Goal: Information Seeking & Learning: Learn about a topic

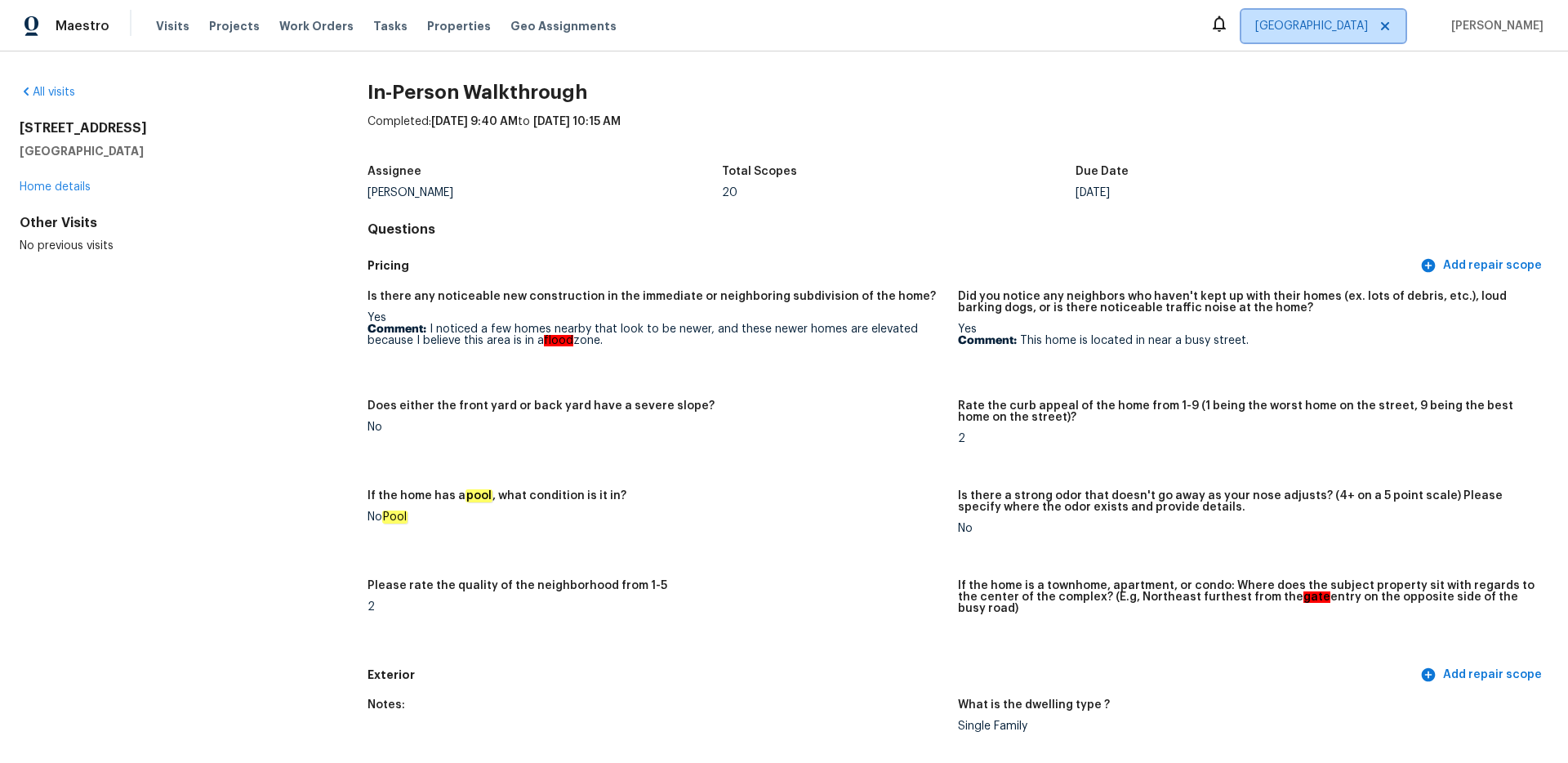
scroll to position [3268, 0]
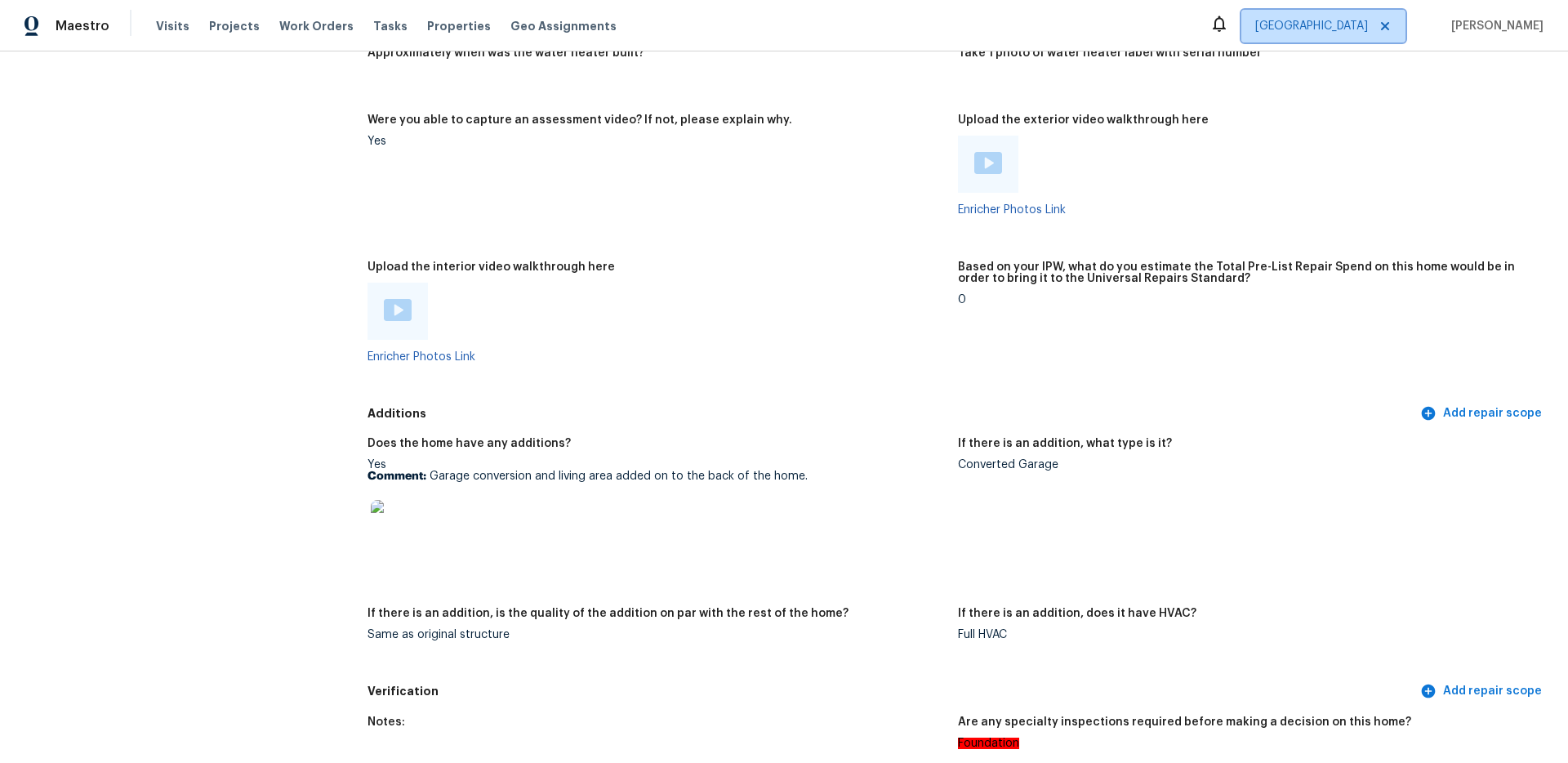
click at [1368, 20] on span "[GEOGRAPHIC_DATA]" at bounding box center [1312, 26] width 113 height 16
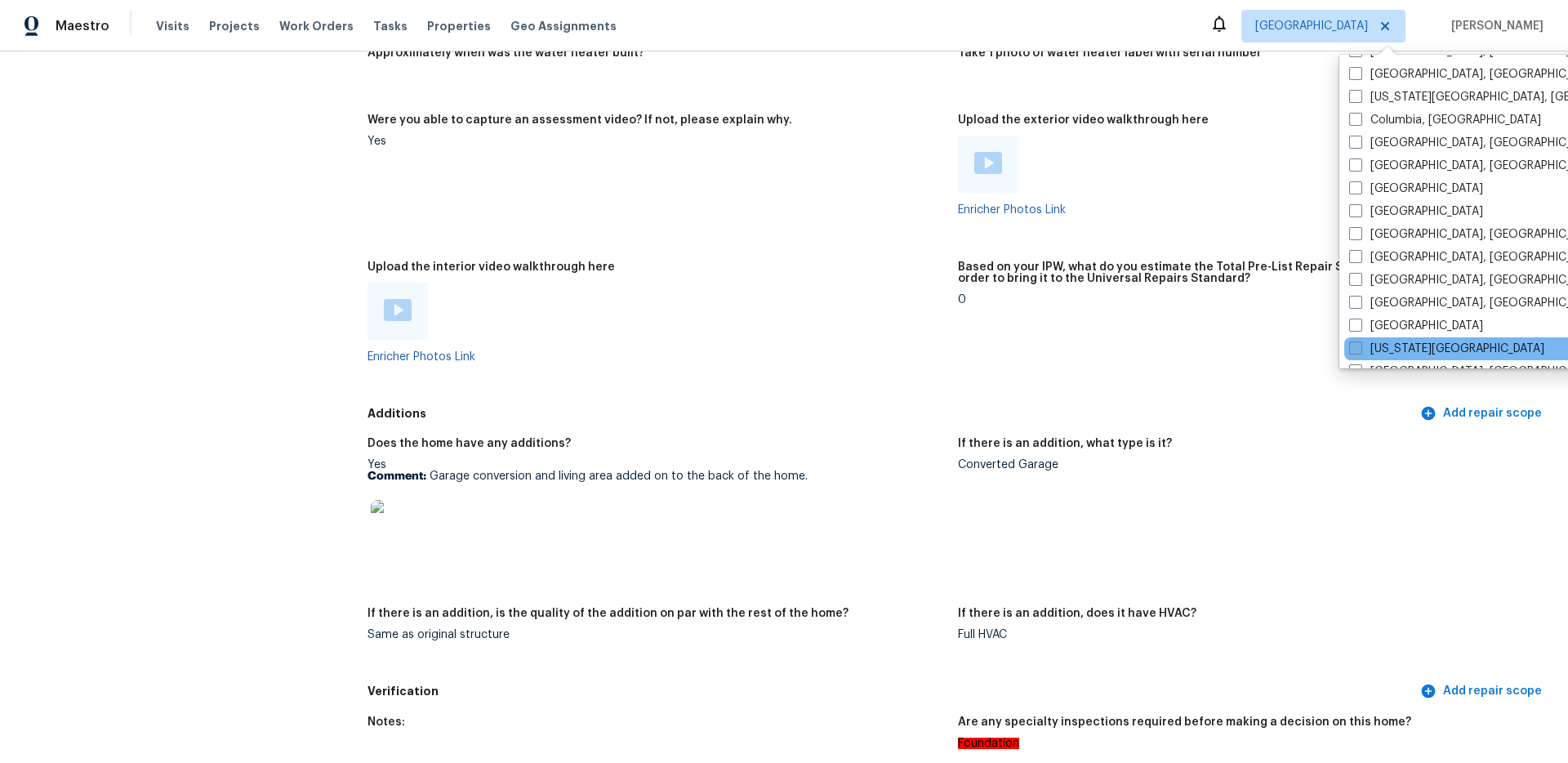
scroll to position [466, 0]
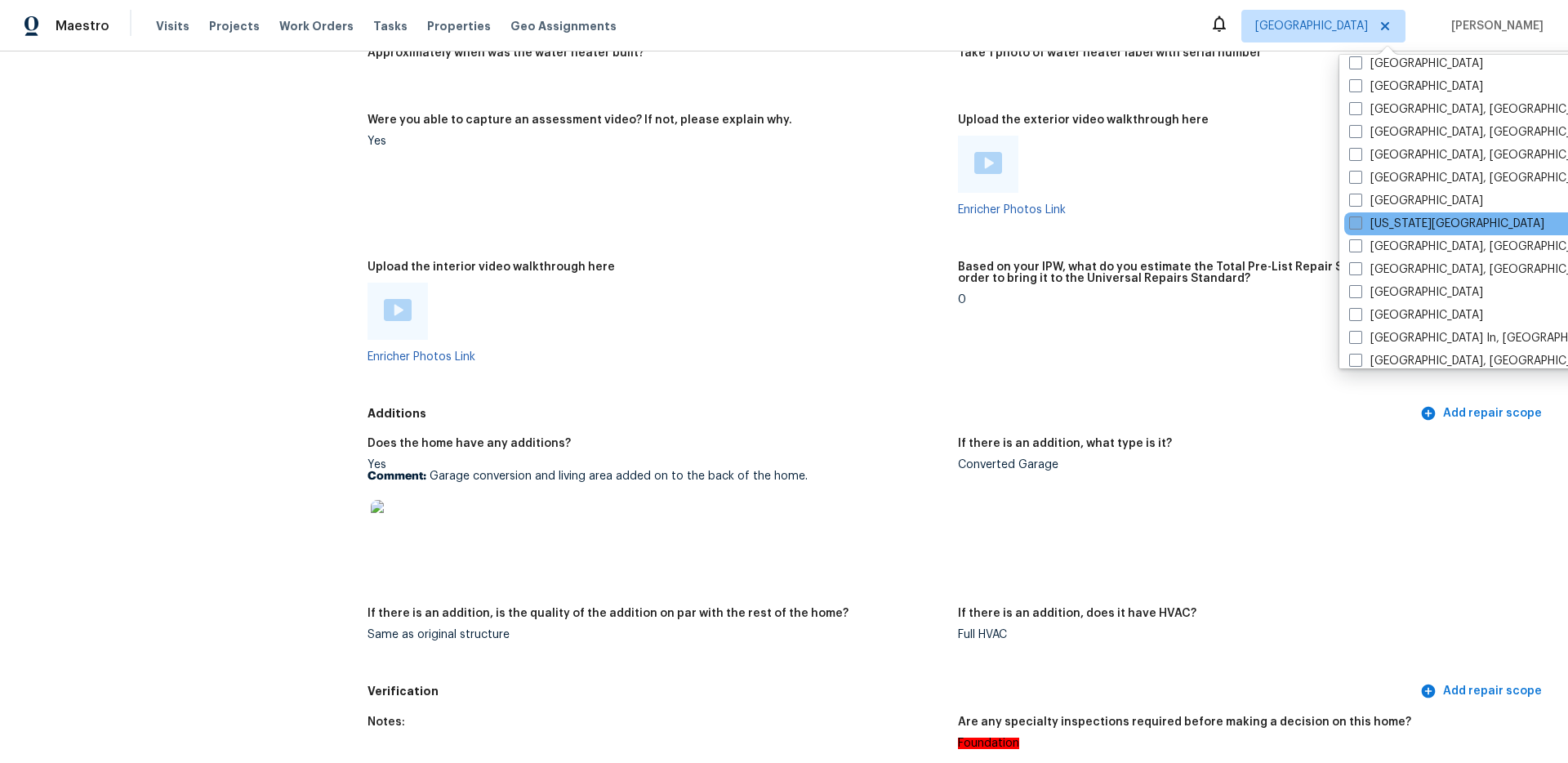
click at [1356, 218] on span at bounding box center [1356, 223] width 13 height 13
click at [1356, 218] on input "[US_STATE][GEOGRAPHIC_DATA]" at bounding box center [1354, 221] width 11 height 11
checkbox input "true"
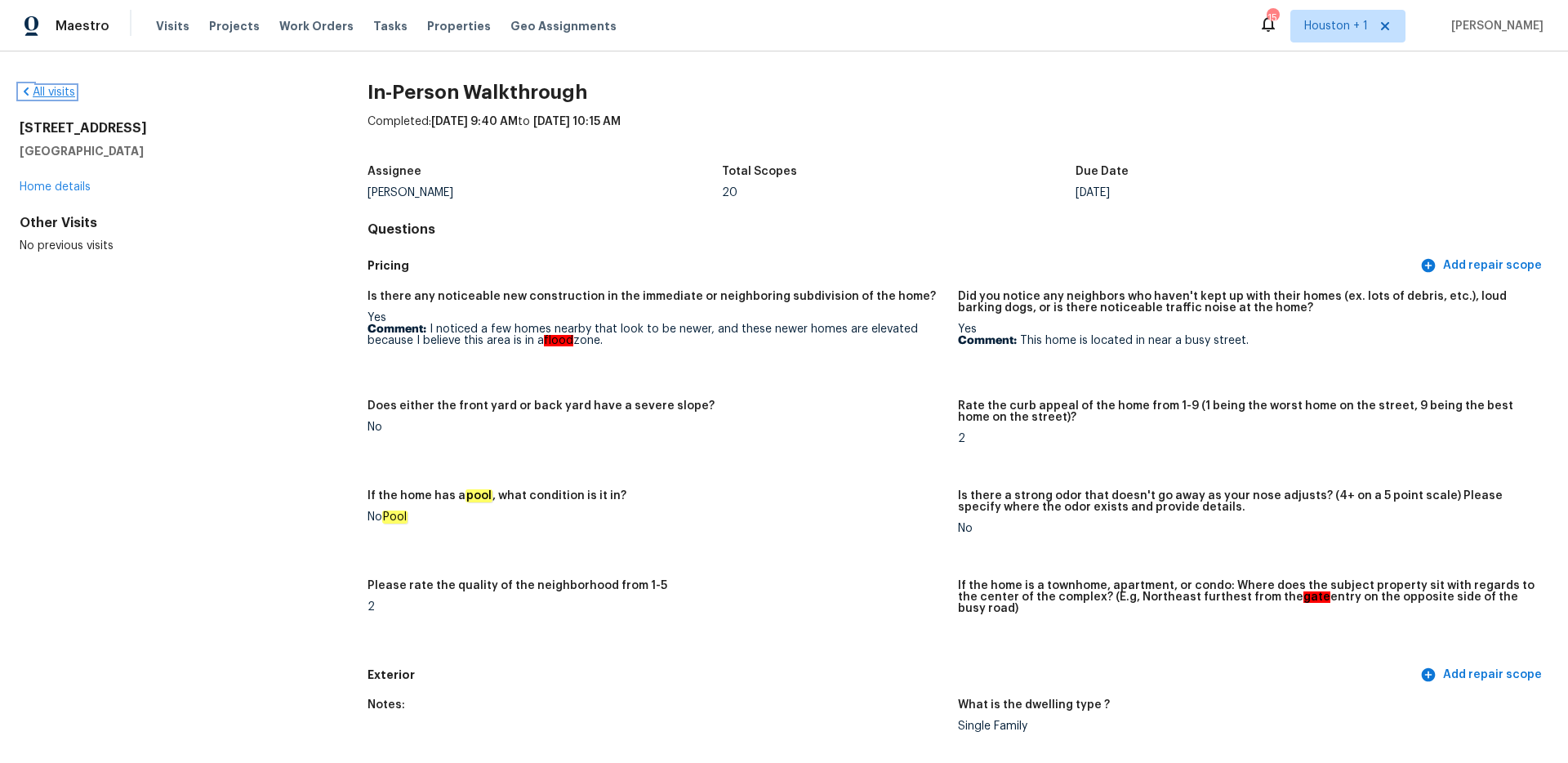
click at [41, 95] on link "All visits" at bounding box center [47, 92] width 56 height 11
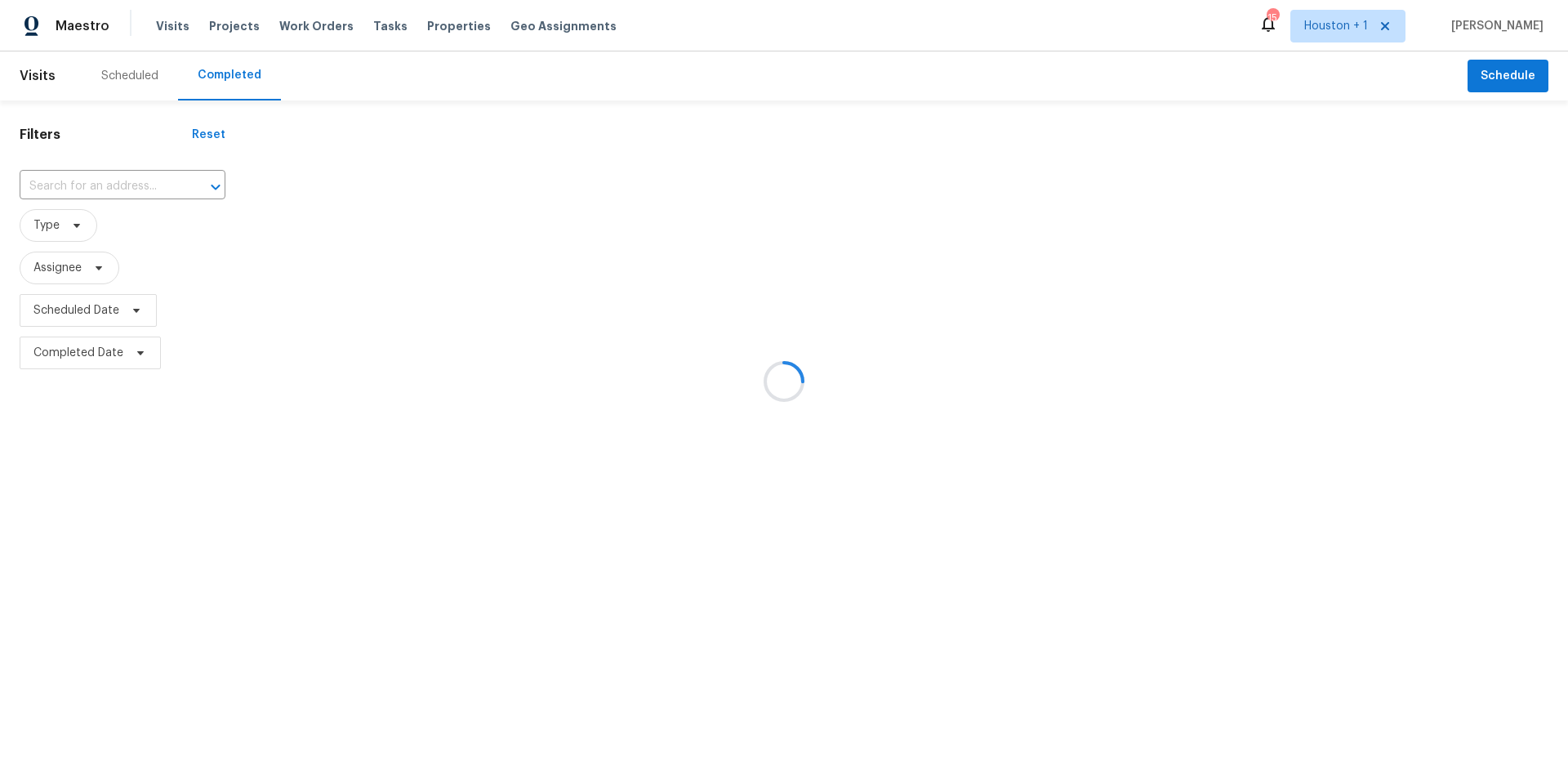
click at [95, 180] on div at bounding box center [784, 382] width 1568 height 763
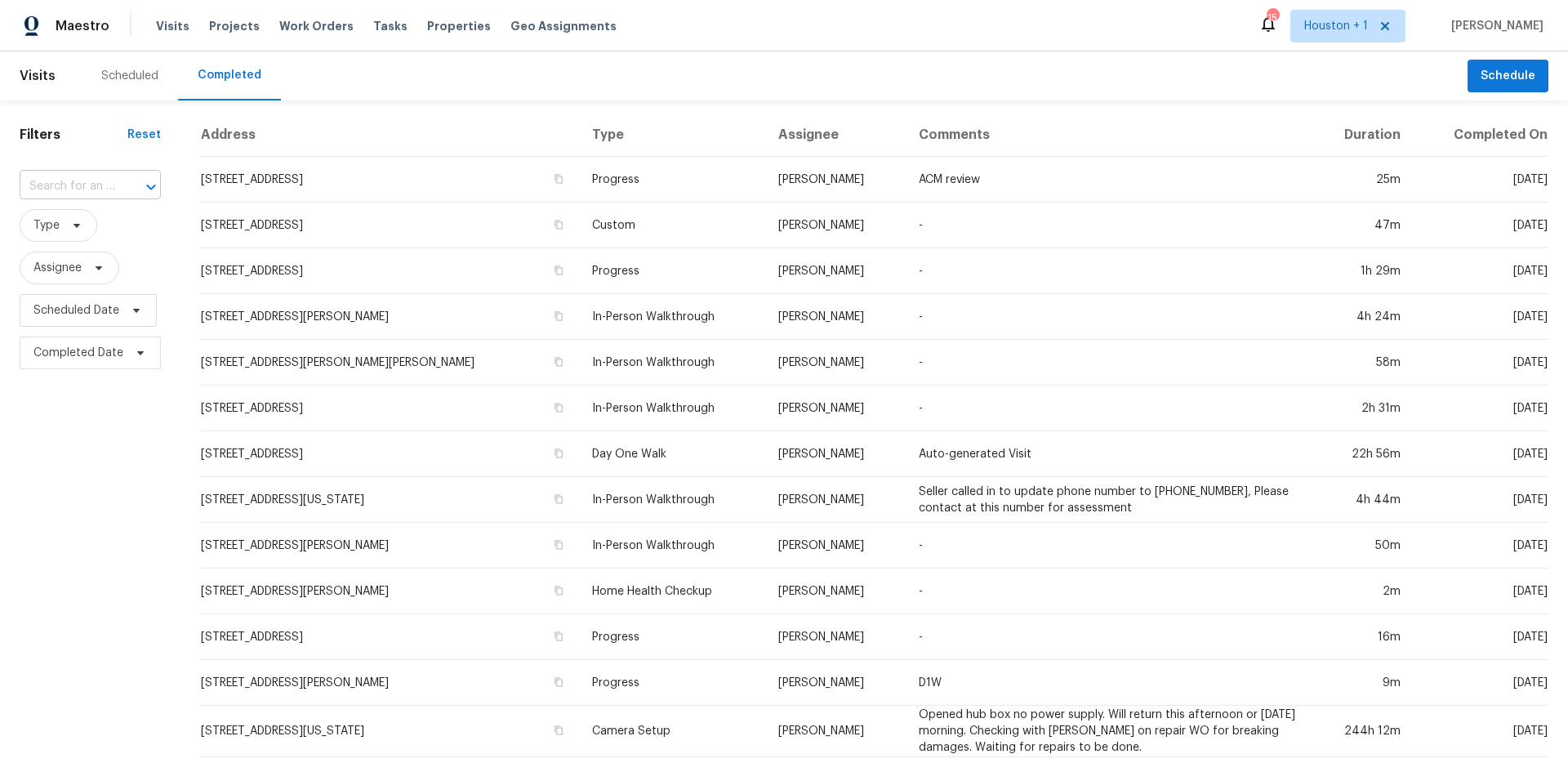
click at [97, 182] on input "text" at bounding box center [67, 186] width 96 height 25
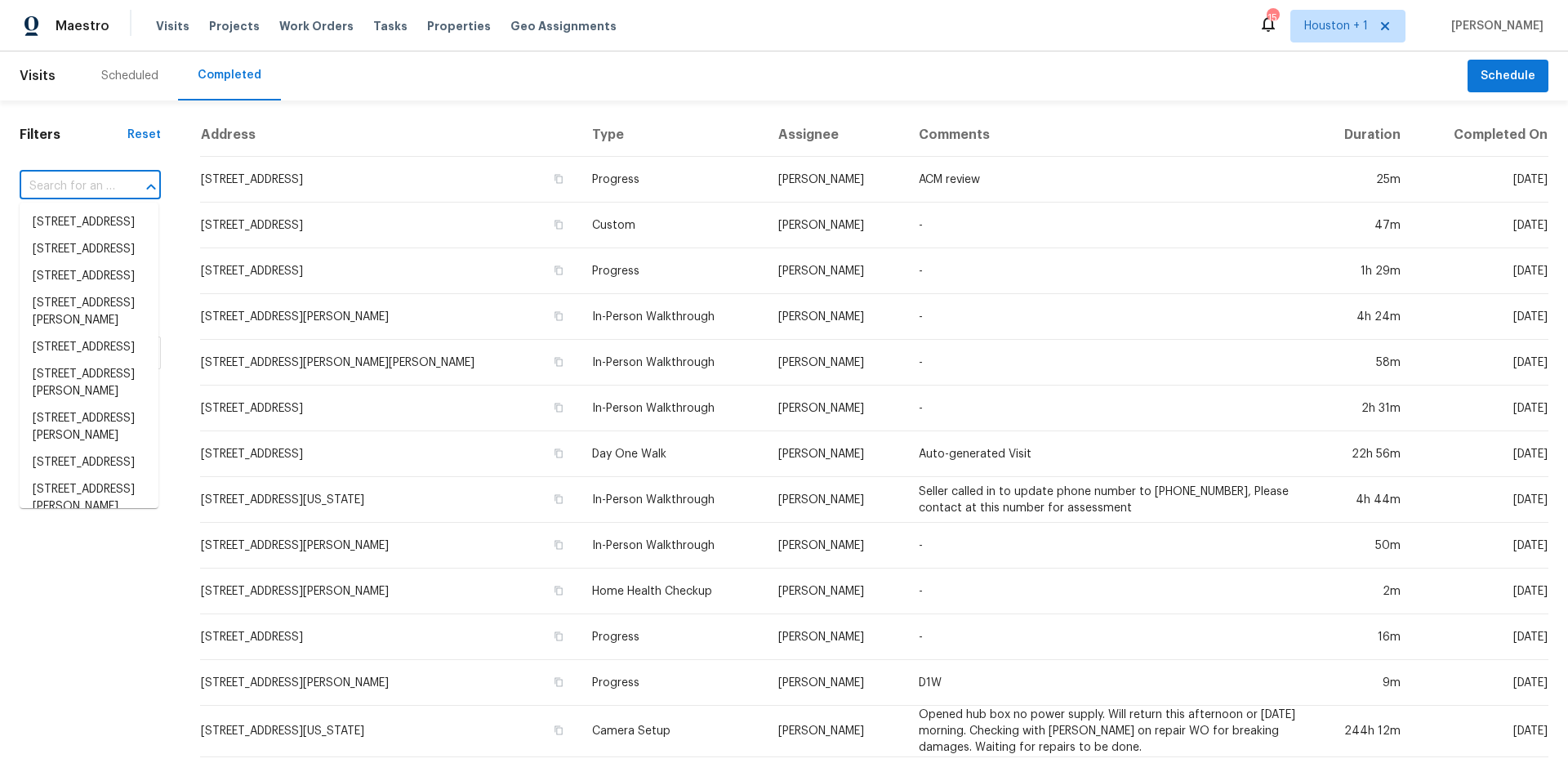
paste input "[STREET_ADDRESS]"
type input "[STREET_ADDRESS]"
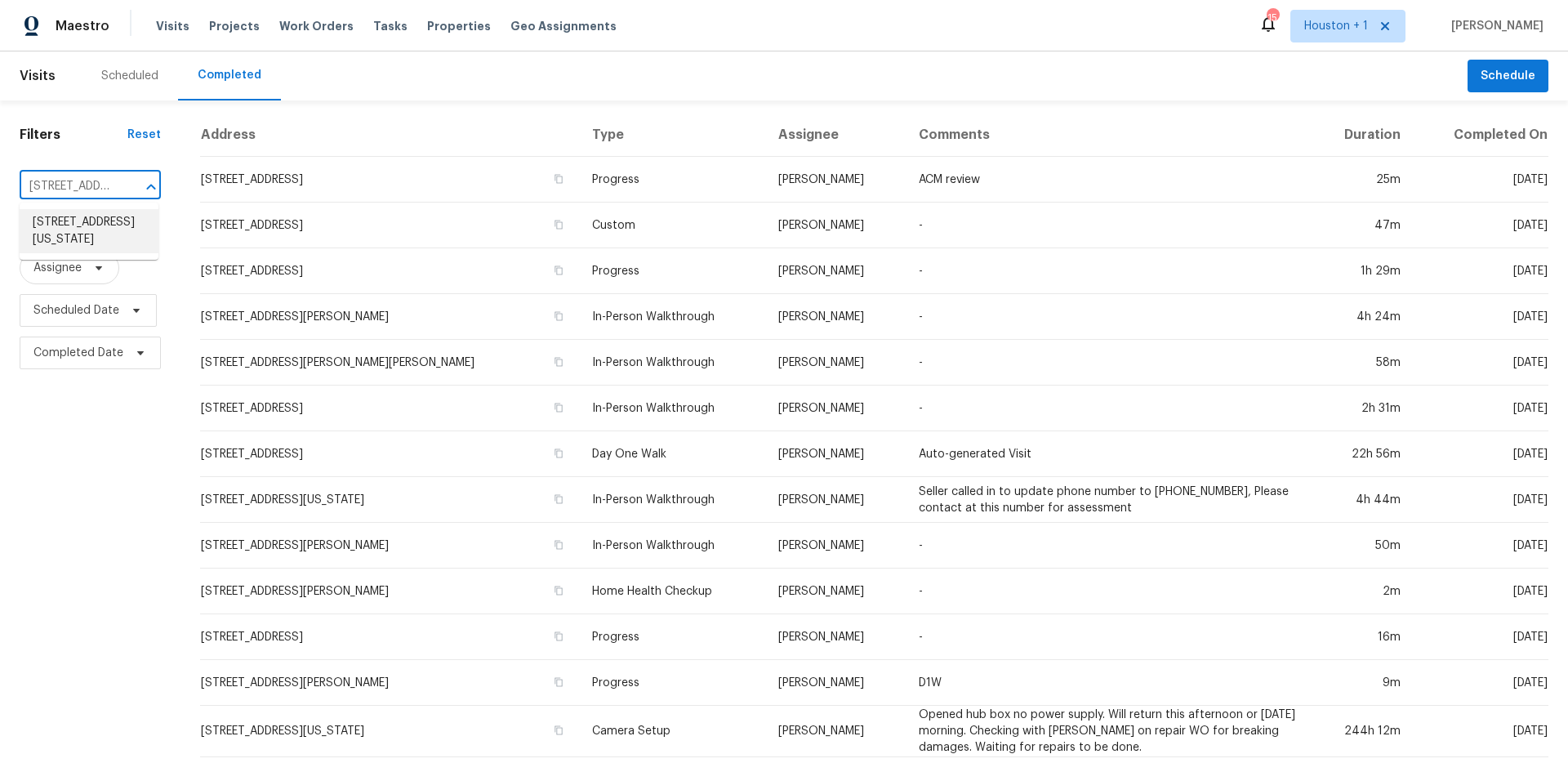
click at [94, 230] on li "[STREET_ADDRESS][US_STATE]" at bounding box center [89, 231] width 139 height 44
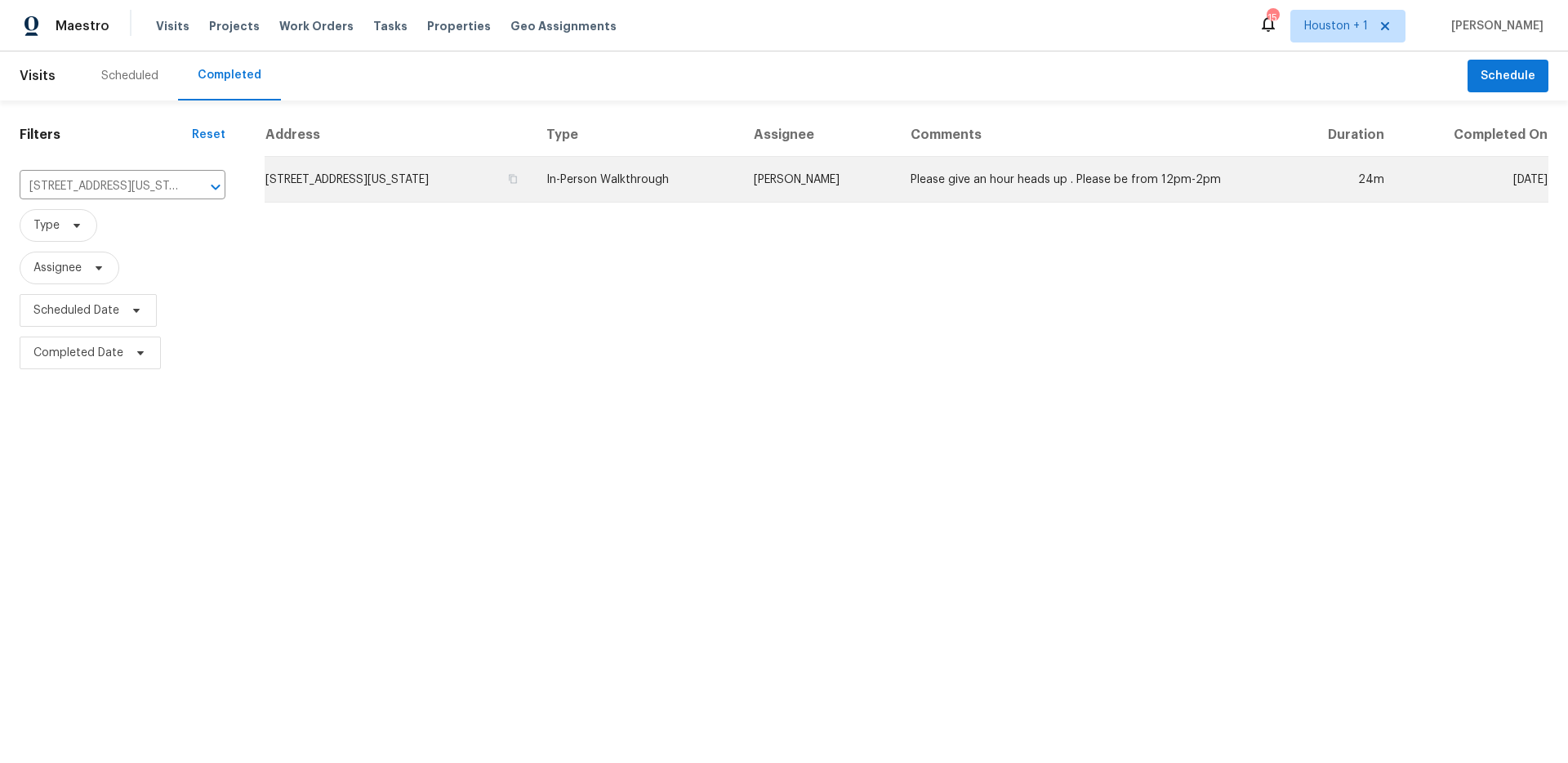
click at [703, 179] on td "In-Person Walkthrough" at bounding box center [637, 180] width 207 height 46
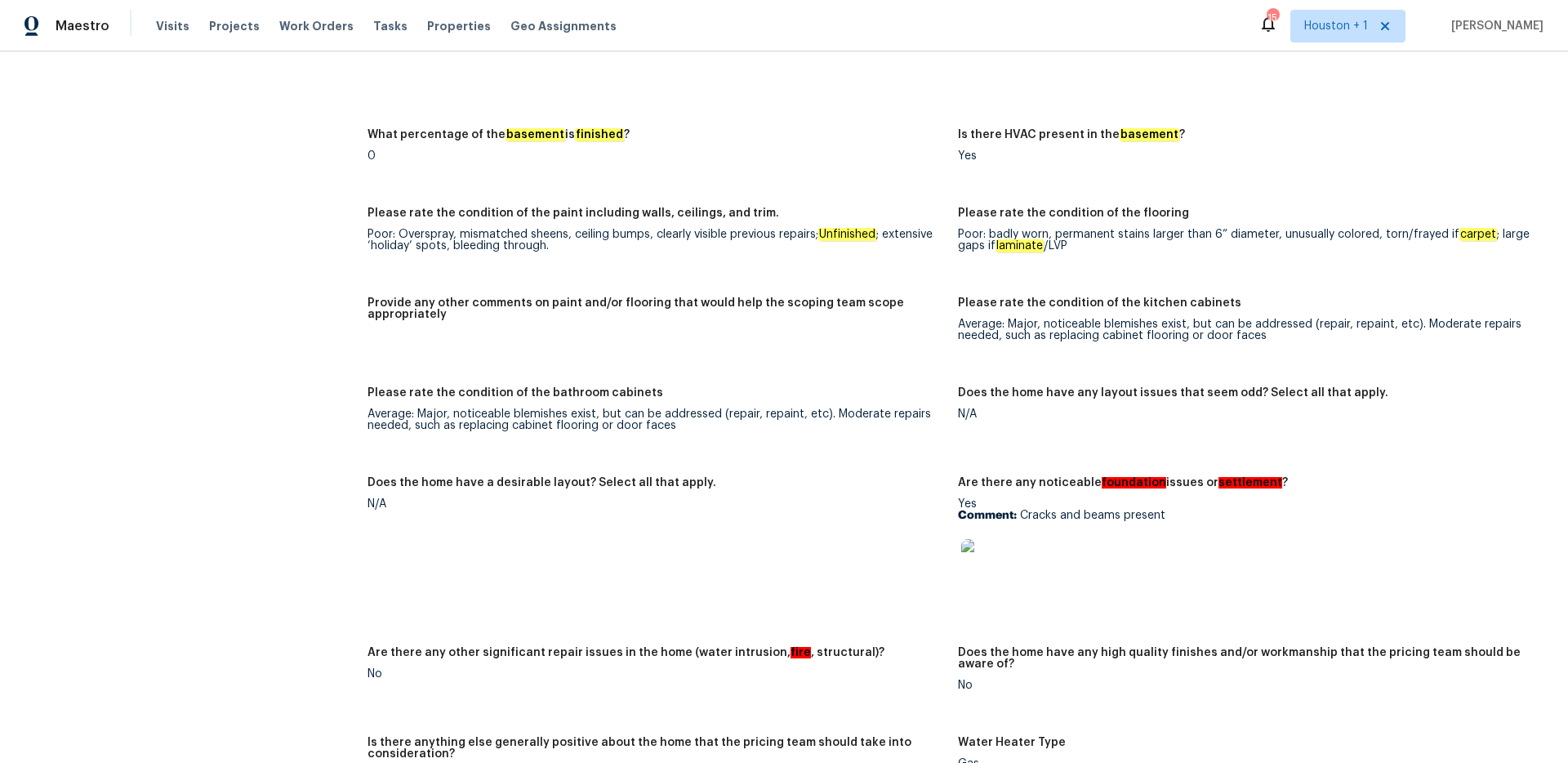
scroll to position [2448, 0]
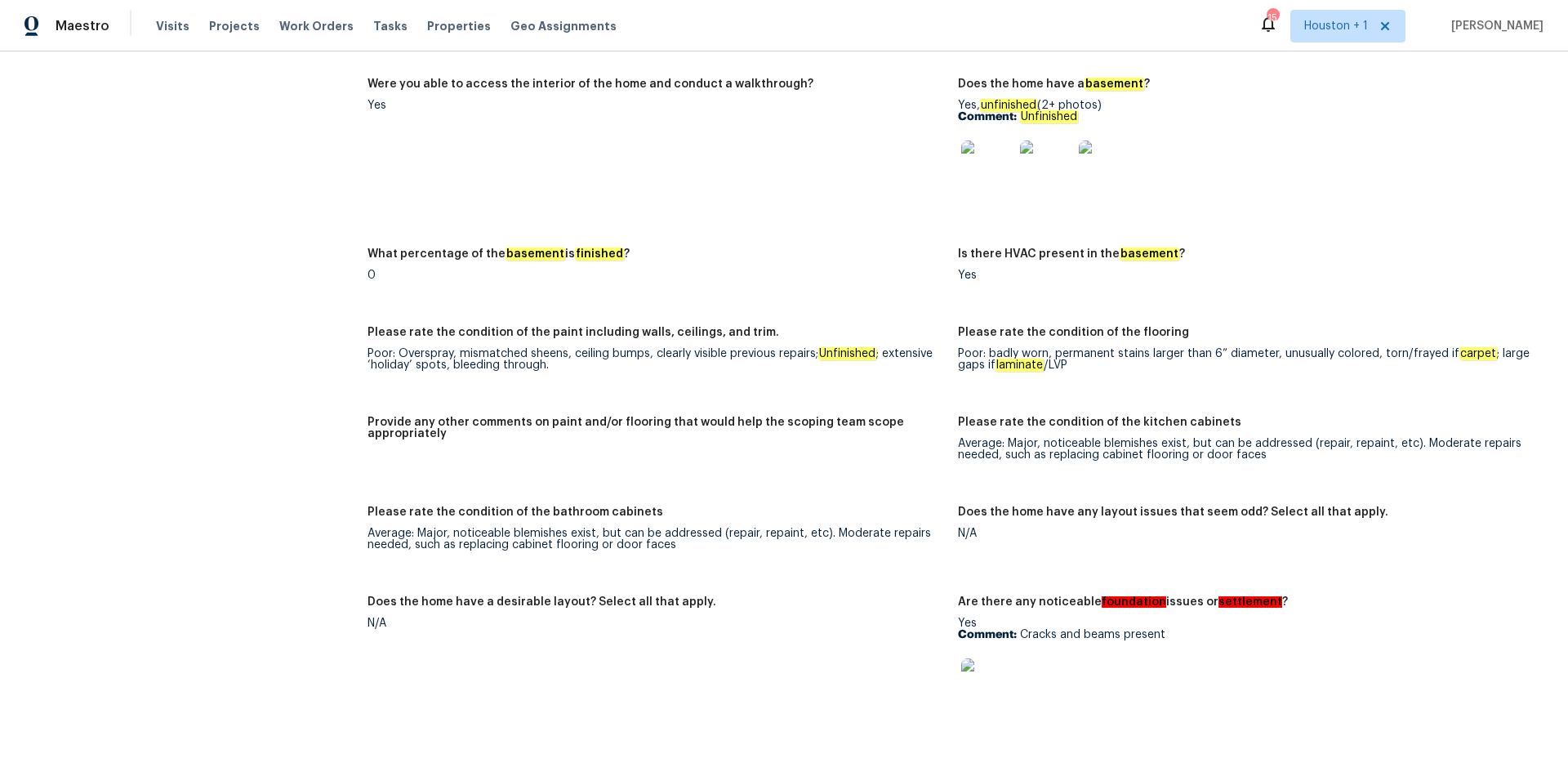
click at [978, 165] on img at bounding box center [987, 167] width 52 height 52
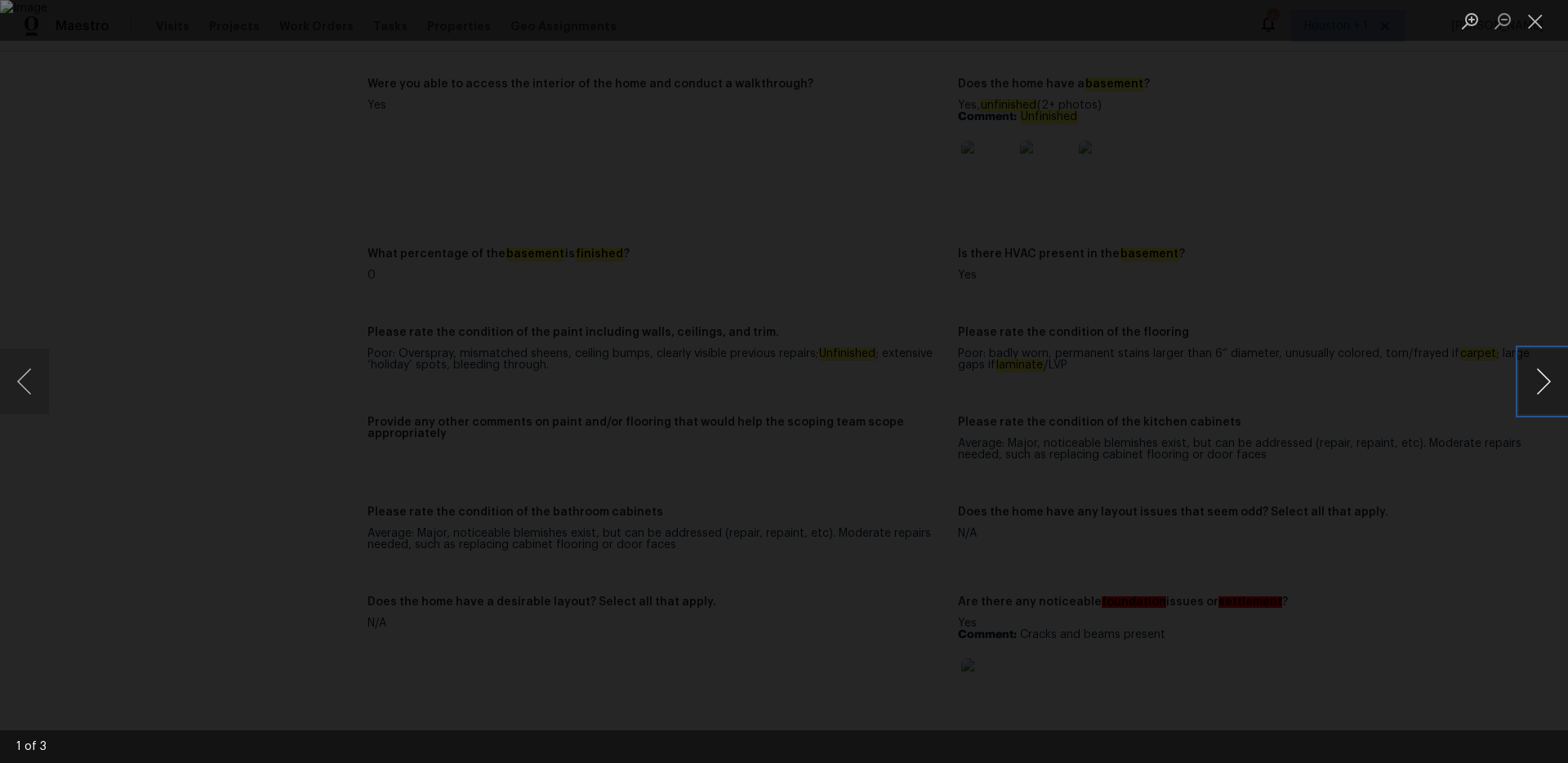
click at [1539, 383] on button "Next image" at bounding box center [1544, 382] width 49 height 65
click at [1534, 15] on button "Close lightbox" at bounding box center [1535, 20] width 33 height 29
